Goal: Find specific page/section: Locate item on page

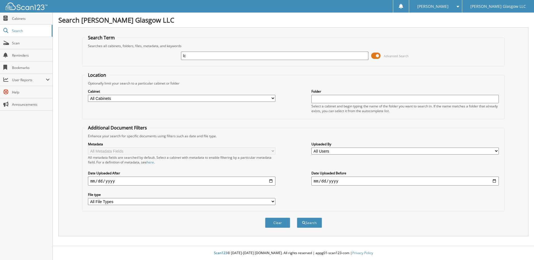
type input "l"
type input "LC419560"
click at [297, 218] on button "Search" at bounding box center [309, 223] width 25 height 10
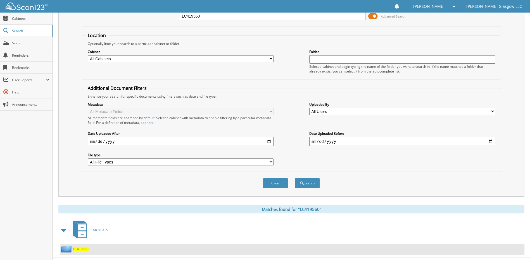
scroll to position [52, 0]
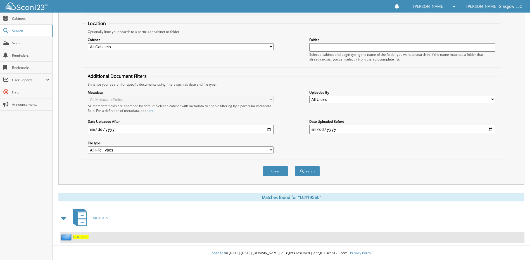
click at [79, 236] on span "LC419560" at bounding box center [81, 237] width 16 height 5
